Goal: Use online tool/utility: Utilize a website feature to perform a specific function

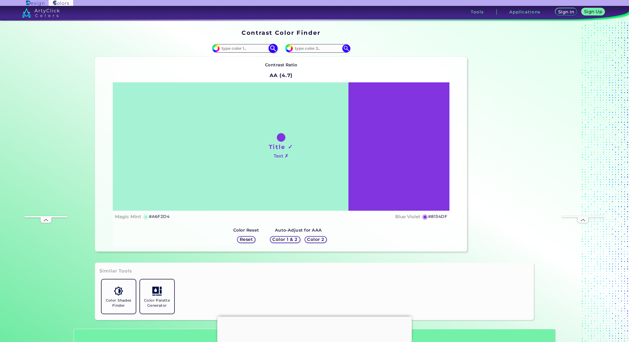
click at [228, 53] on div "#a6f2d4" at bounding box center [244, 48] width 65 height 9
click at [229, 49] on input at bounding box center [245, 48] width 50 height 7
paste input "977712"
type input "977712"
click at [302, 49] on input at bounding box center [318, 48] width 50 height 7
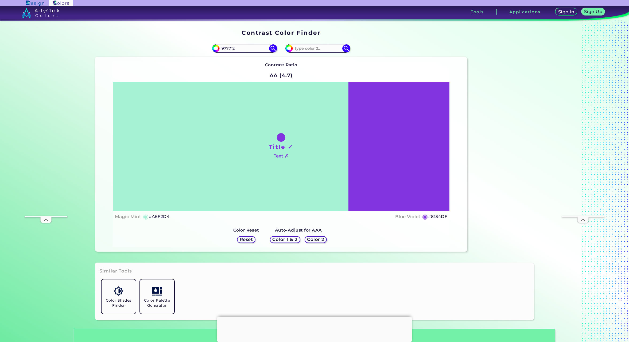
click at [367, 55] on div "#8134df" at bounding box center [374, 48] width 186 height 17
click at [309, 49] on input at bounding box center [318, 48] width 50 height 7
paste input "e8c24c"
type input "e8c24c"
click at [366, 59] on div "Contrast Ratio AA (4.7) Title ✓ Text ✗ Magic Mint ◉ #A6F2D4 Blue Violet ◉ #8134…" at bounding box center [281, 154] width 372 height 195
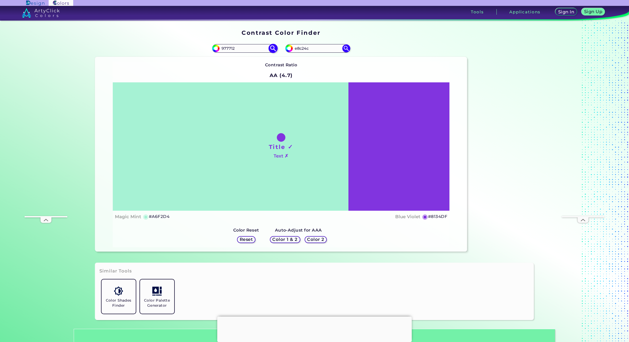
click at [246, 50] on input "977712" at bounding box center [245, 48] width 50 height 7
type input "#977712"
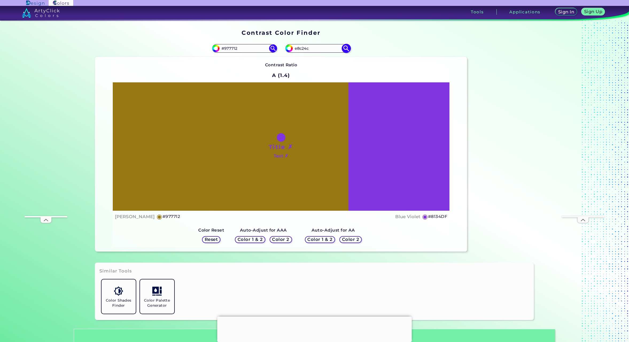
click at [324, 48] on input "e8c24c" at bounding box center [318, 48] width 50 height 7
type input "#e8c24c"
type input "#E8C24C"
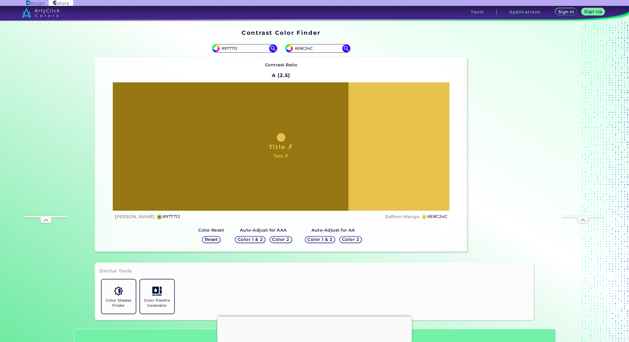
click at [372, 64] on div "Contrast Ratio A (2.5) Title ✗ Text ✗ [PERSON_NAME] ◉ #977712 ◉" at bounding box center [281, 154] width 337 height 186
click at [280, 135] on div at bounding box center [281, 137] width 9 height 9
